Goal: Task Accomplishment & Management: Manage account settings

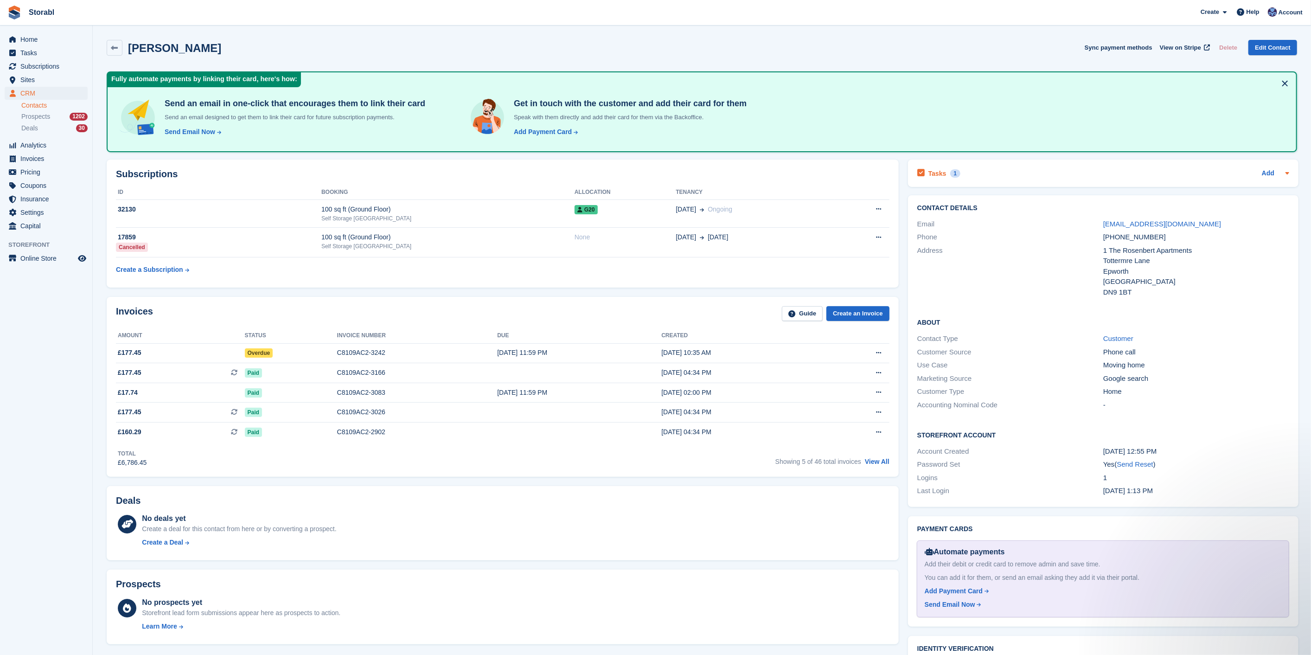
click at [1011, 167] on div "Tasks 1 Add" at bounding box center [1103, 173] width 372 height 13
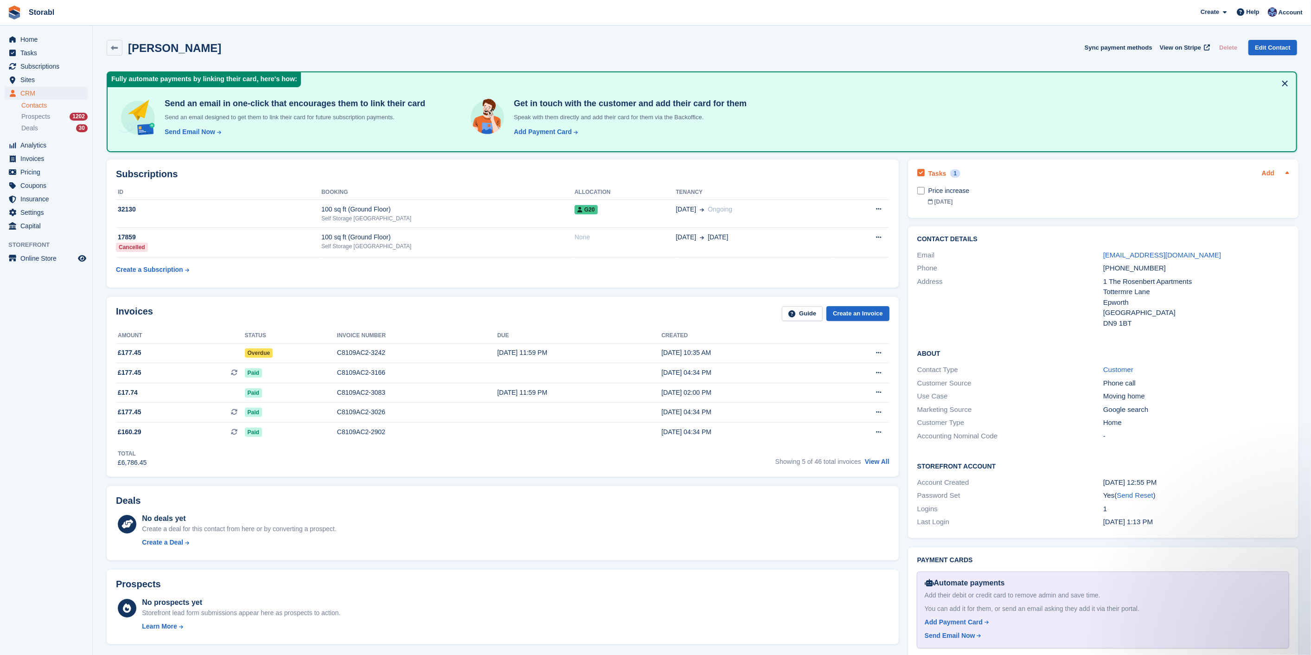
click at [1264, 171] on link "Add" at bounding box center [1268, 173] width 13 height 11
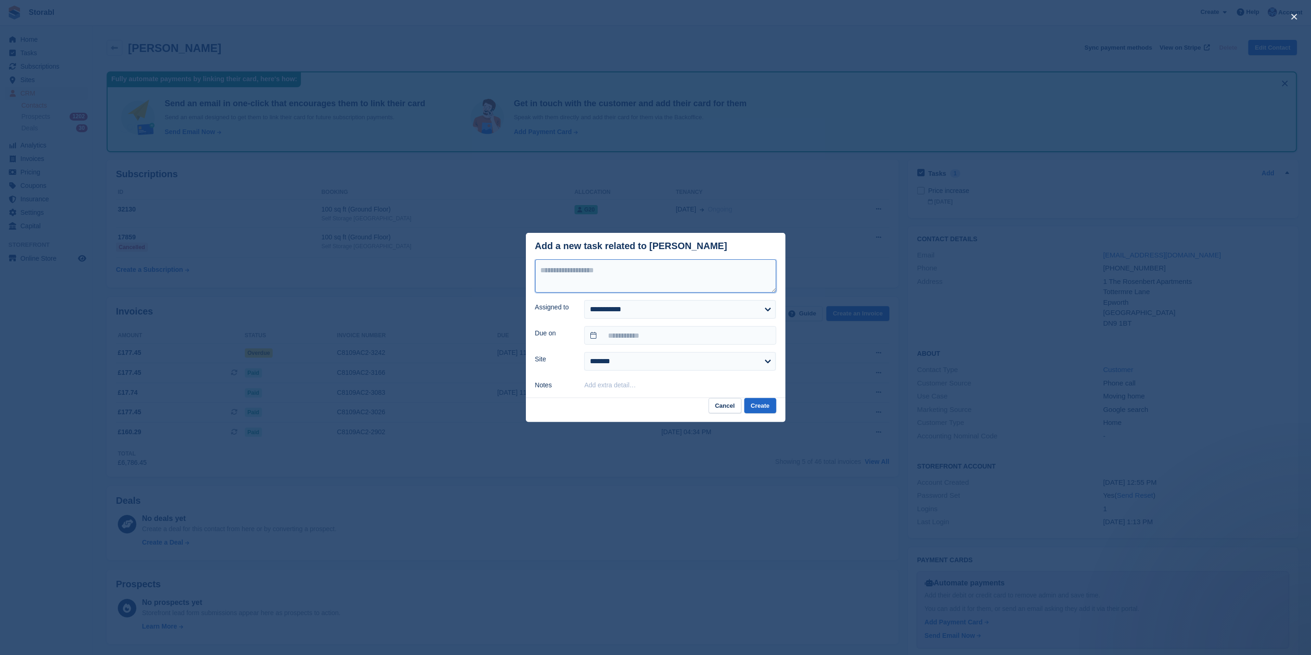
click at [602, 279] on textarea at bounding box center [655, 275] width 241 height 33
type textarea "**********"
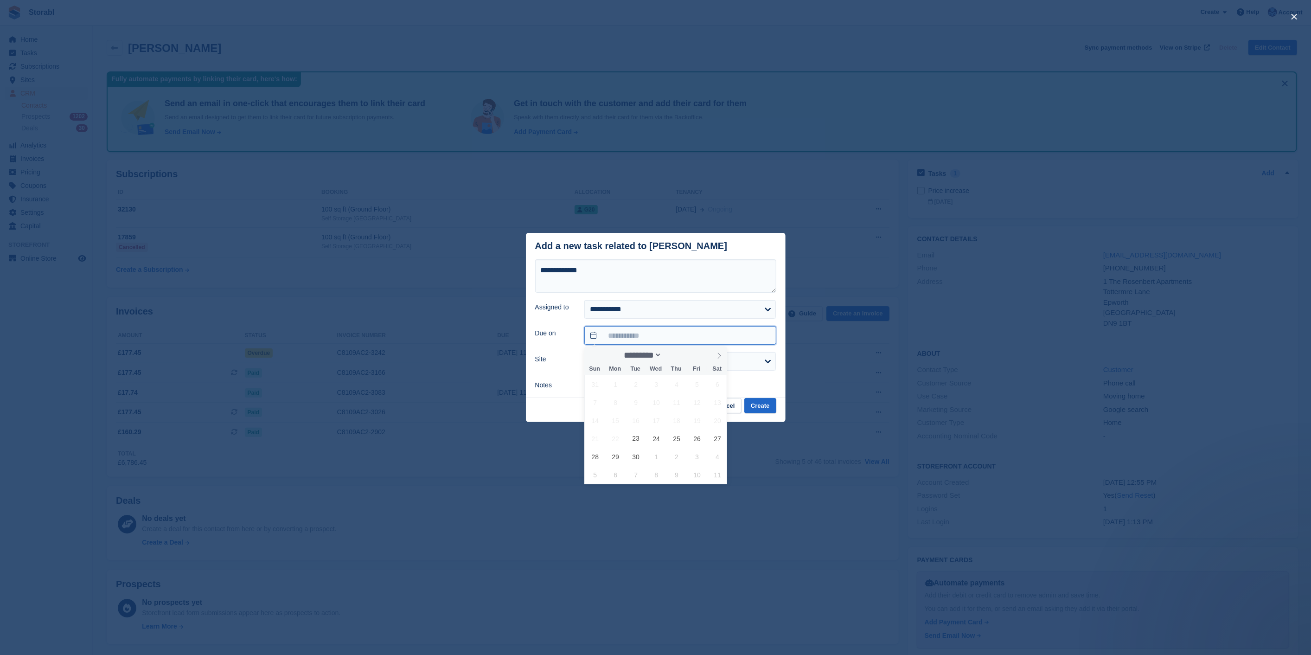
click at [619, 334] on input "text" at bounding box center [680, 335] width 192 height 19
click at [654, 442] on span "24" at bounding box center [656, 438] width 18 height 18
type input "**********"
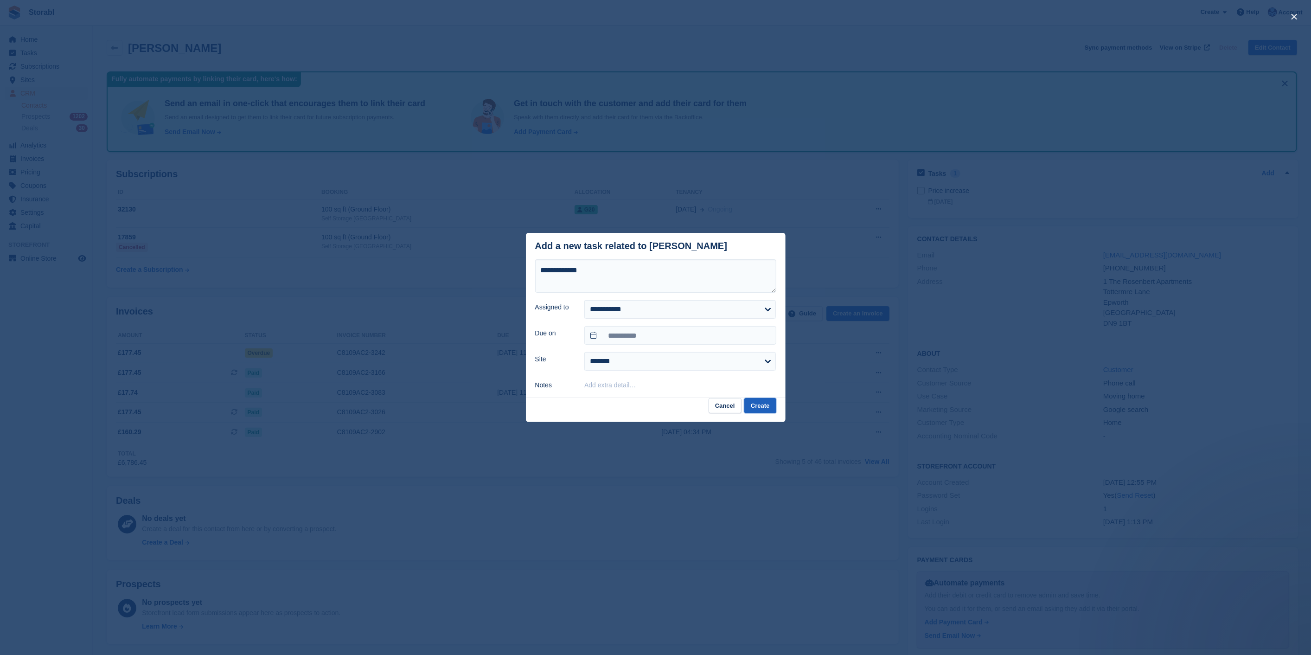
click at [750, 406] on button "Create" at bounding box center [760, 405] width 32 height 15
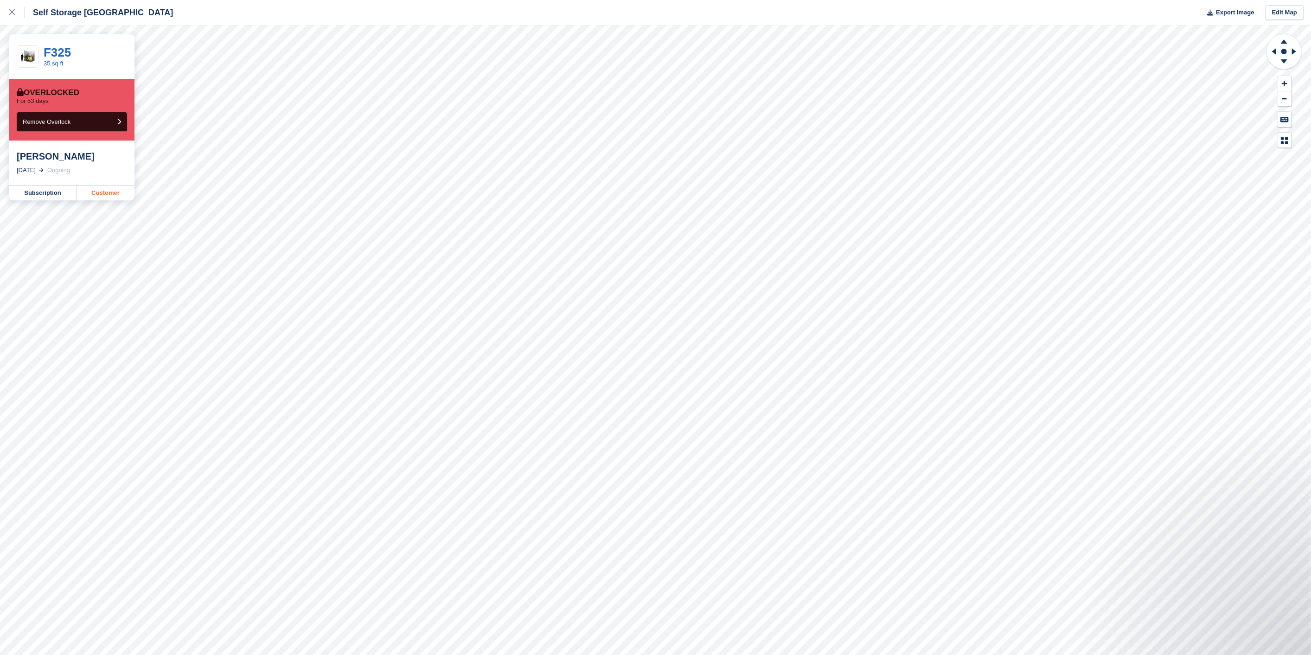
click at [120, 199] on link "Customer" at bounding box center [106, 193] width 58 height 15
click at [110, 195] on link "Customer" at bounding box center [106, 193] width 58 height 15
click at [117, 198] on link "Customer" at bounding box center [106, 193] width 58 height 15
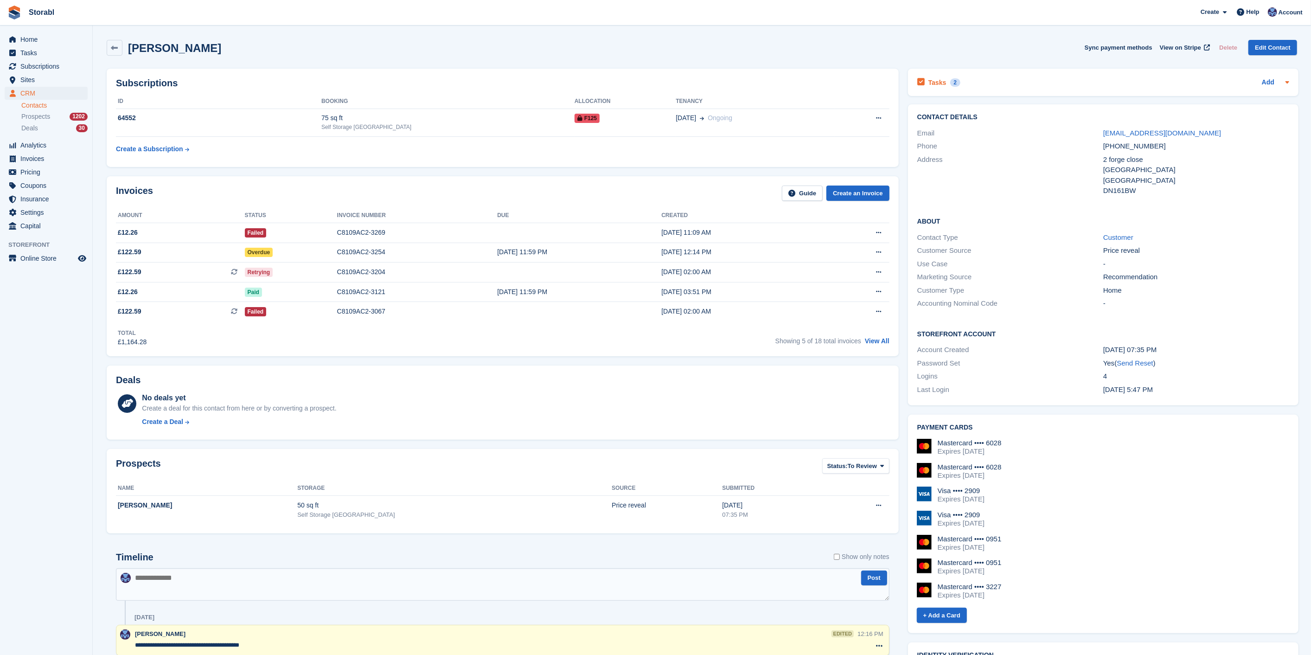
click at [986, 83] on div "Tasks 2 Add" at bounding box center [1103, 82] width 372 height 13
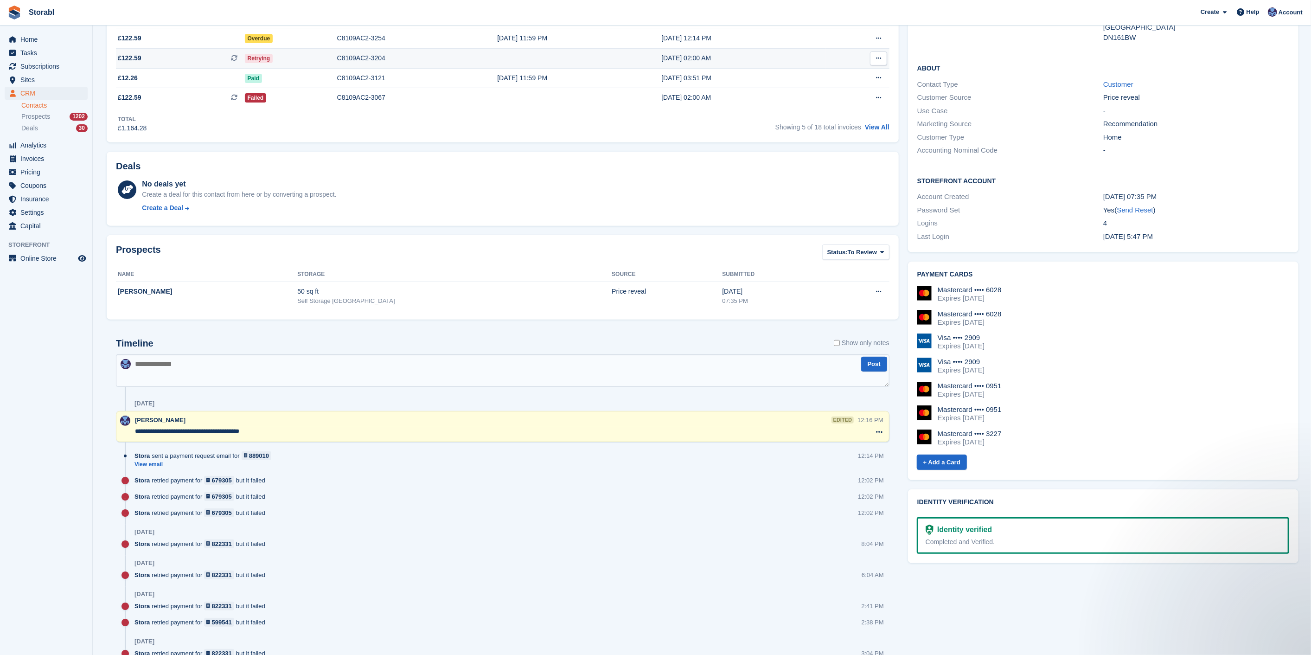
scroll to position [154, 0]
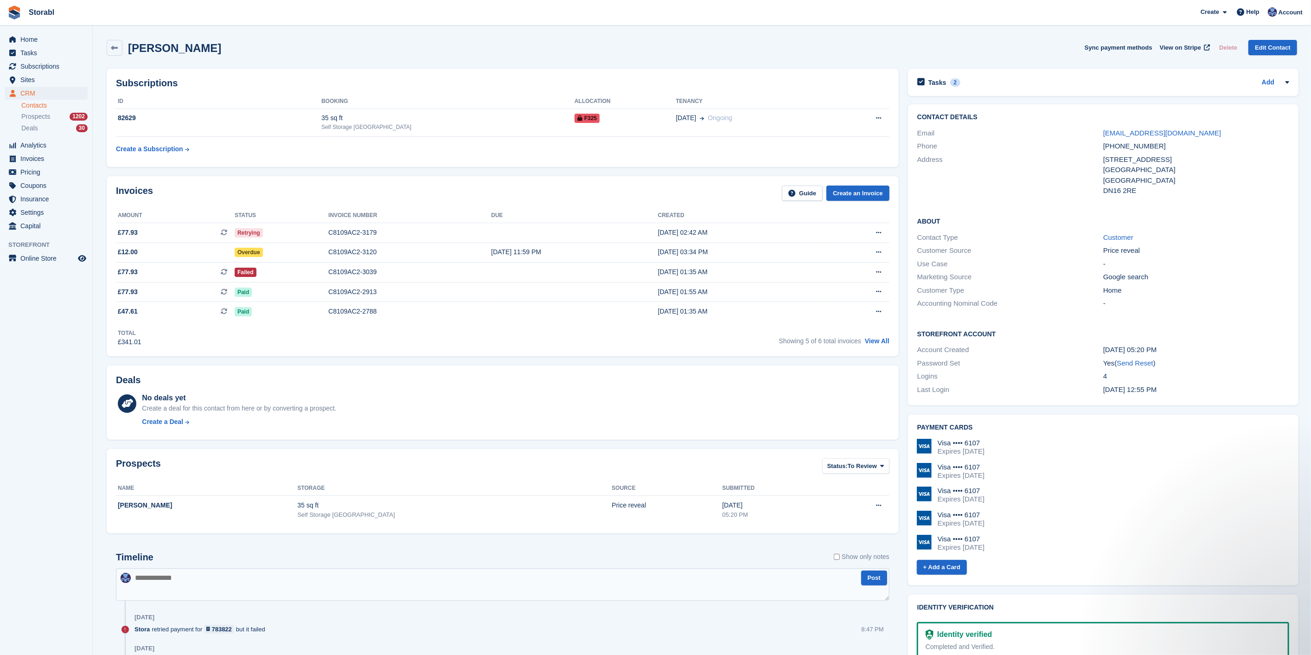
click at [1021, 70] on div "Tasks 2 Add FU See if payment is clear and paid [DATE]" at bounding box center [1103, 82] width 391 height 27
click at [1021, 78] on div "Tasks 2 Add" at bounding box center [1103, 82] width 372 height 13
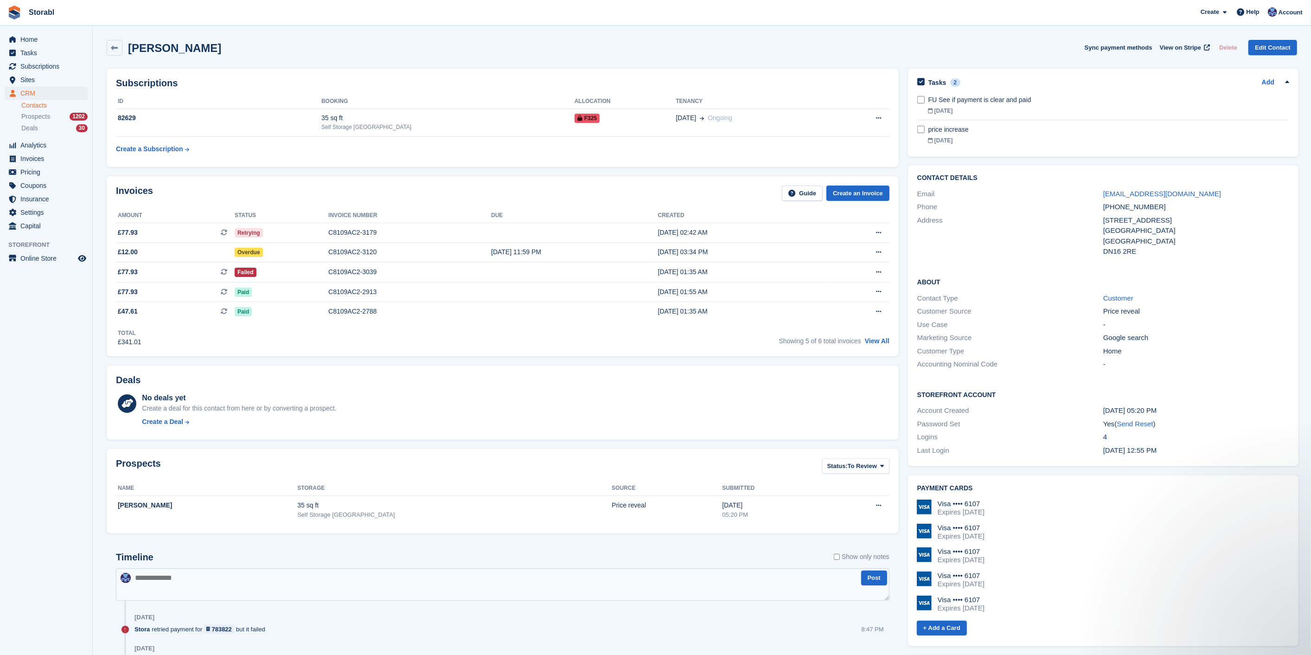
click at [1007, 72] on div "Tasks 2 Add FU See if payment is clear and paid [DATE]" at bounding box center [1103, 113] width 391 height 88
click at [1003, 77] on div "Tasks 2 Add" at bounding box center [1103, 82] width 372 height 13
